Goal: Task Accomplishment & Management: Use online tool/utility

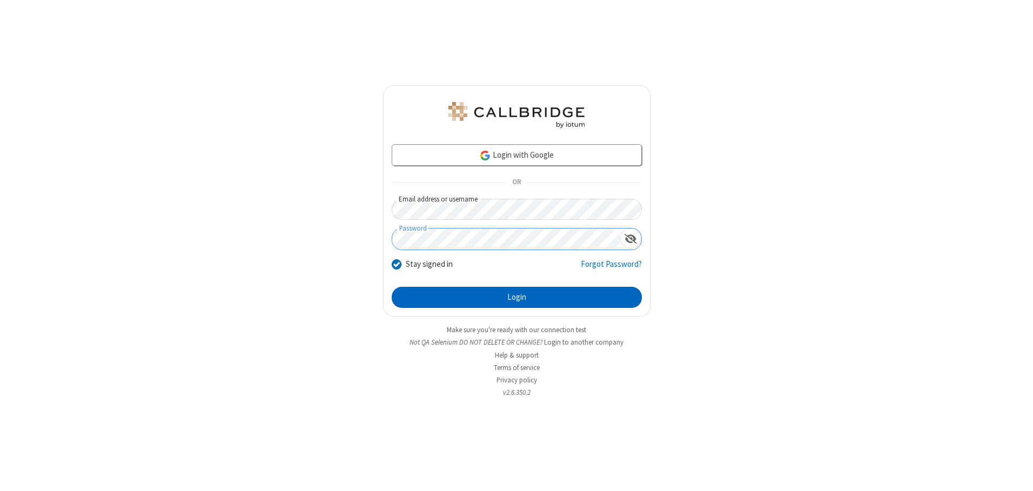
click at [516, 297] on button "Login" at bounding box center [517, 298] width 250 height 22
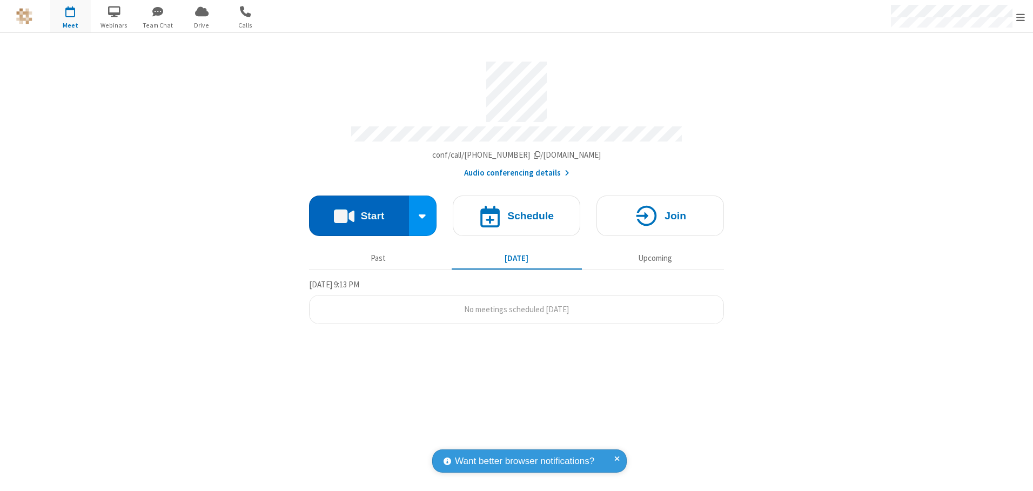
click at [359, 212] on button "Start" at bounding box center [359, 216] width 100 height 41
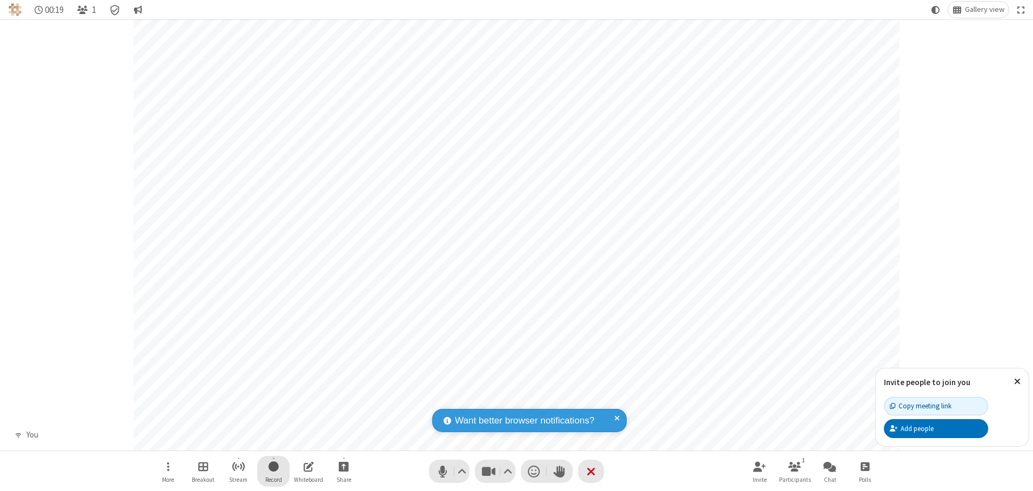
click at [273, 471] on span "Start recording" at bounding box center [273, 467] width 10 height 14
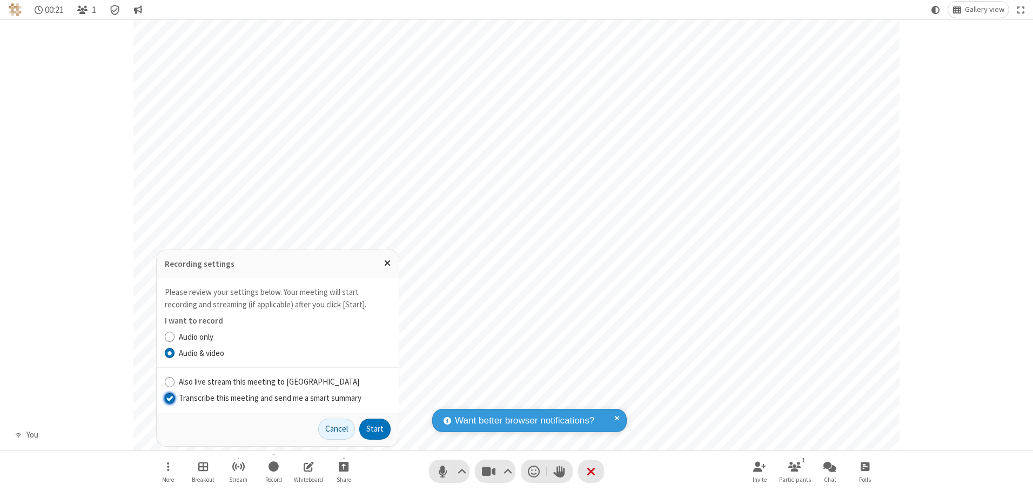
click at [169, 397] on input "Transcribe this meeting and send me a smart summary" at bounding box center [170, 397] width 10 height 11
click at [375, 429] on button "Start" at bounding box center [374, 430] width 31 height 22
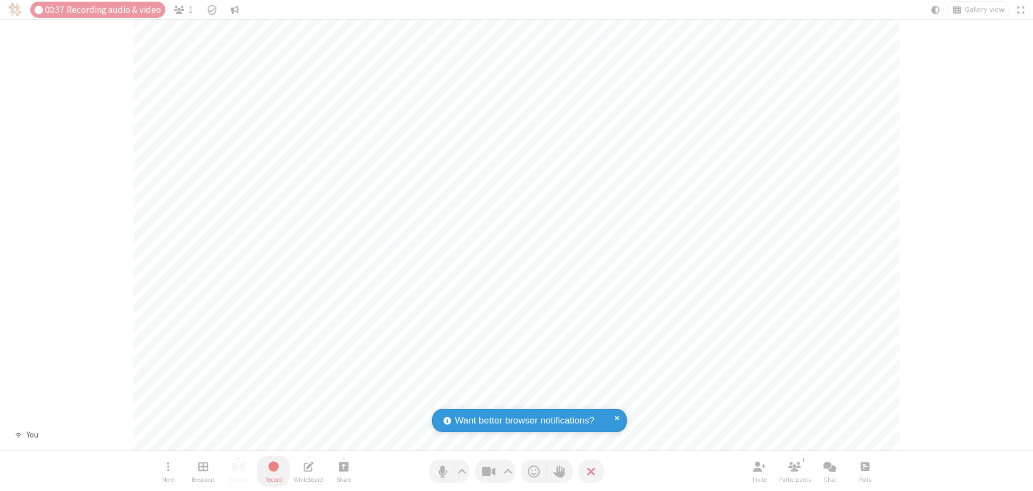
click at [273, 471] on span "Stop recording" at bounding box center [273, 467] width 12 height 14
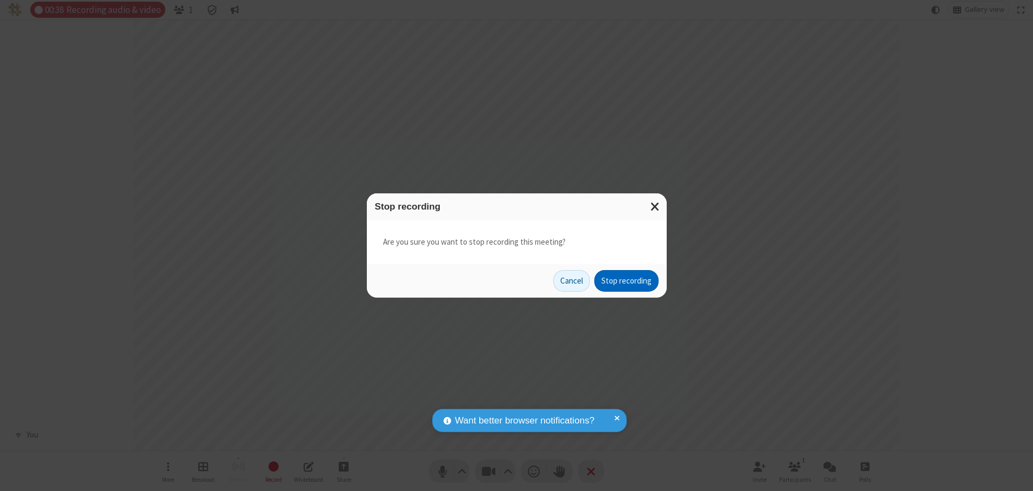
click at [626, 281] on button "Stop recording" at bounding box center [626, 281] width 64 height 22
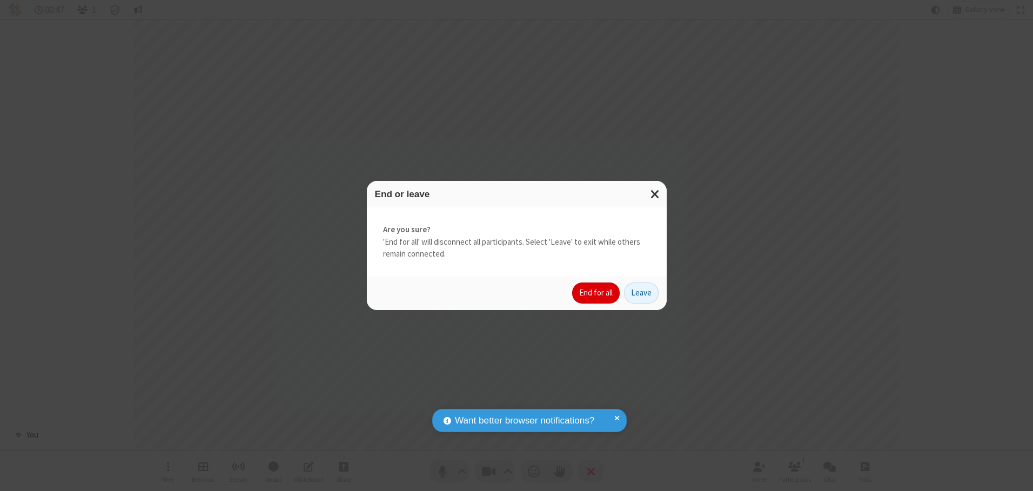
click at [596, 293] on button "End for all" at bounding box center [596, 293] width 48 height 22
